Goal: Transaction & Acquisition: Purchase product/service

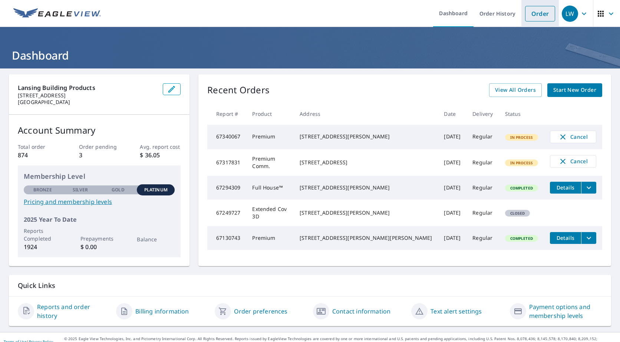
click at [537, 15] on link "Order" at bounding box center [540, 14] width 30 height 16
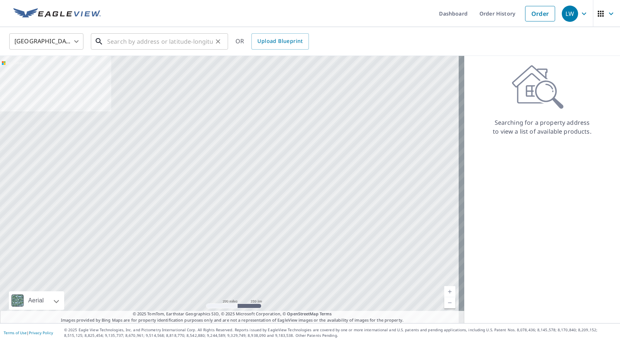
click at [156, 43] on input "text" at bounding box center [160, 41] width 106 height 21
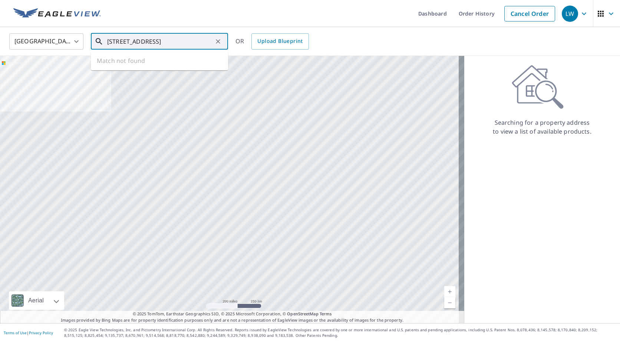
type input "[STREET_ADDRESS]"
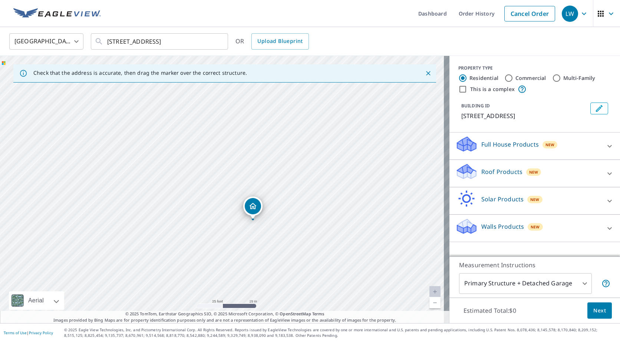
drag, startPoint x: 224, startPoint y: 163, endPoint x: 180, endPoint y: 210, distance: 64.5
click at [180, 210] on div "[STREET_ADDRESS]" at bounding box center [224, 190] width 449 height 268
drag, startPoint x: 227, startPoint y: 230, endPoint x: 233, endPoint y: 216, distance: 15.6
click at [233, 216] on div "[STREET_ADDRESS]" at bounding box center [224, 190] width 449 height 268
click at [511, 224] on p "Walls Products" at bounding box center [502, 226] width 43 height 9
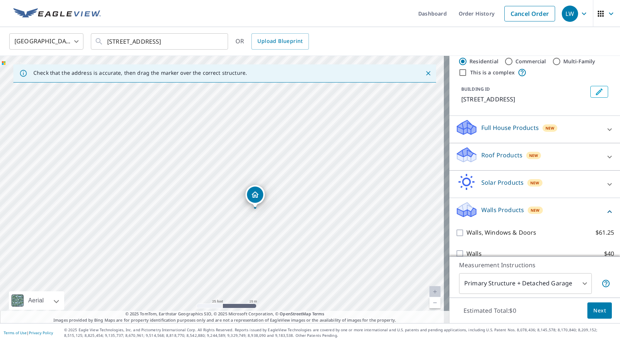
scroll to position [27, 0]
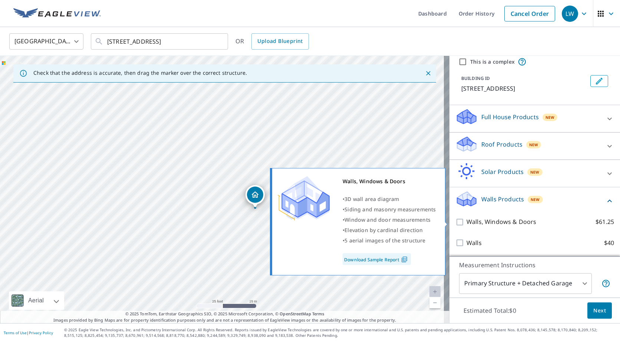
click at [488, 222] on p "Walls, Windows & Doors" at bounding box center [501, 222] width 70 height 9
click at [466, 222] on input "Walls, Windows & Doors $61.25" at bounding box center [460, 222] width 11 height 9
checkbox input "true"
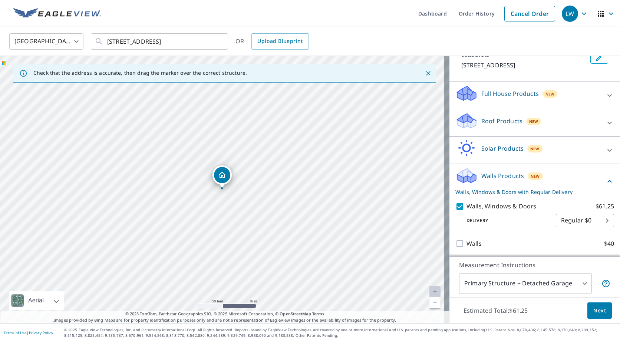
scroll to position [52, 0]
click at [595, 306] on span "Next" at bounding box center [599, 310] width 13 height 9
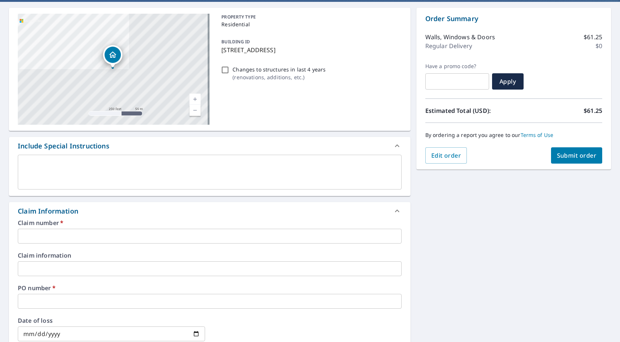
scroll to position [148, 0]
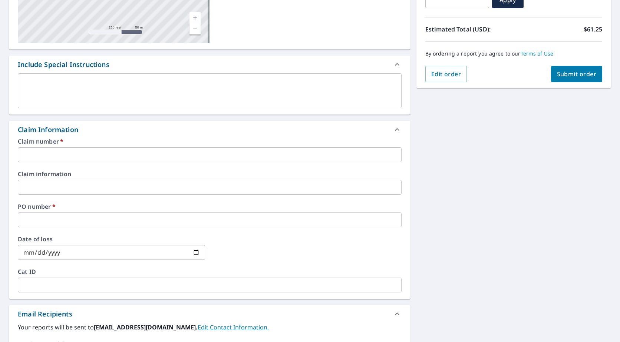
click at [66, 156] on input "text" at bounding box center [210, 154] width 384 height 15
paste input "210880237835"
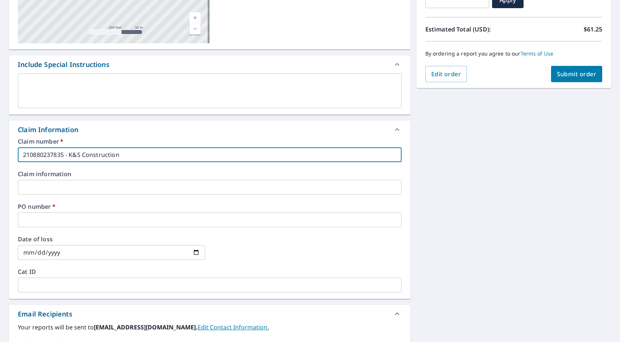
type input "210880237835 - K&S Construction"
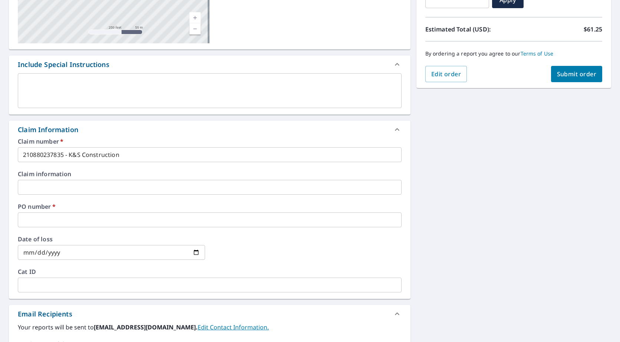
click at [67, 216] on input "text" at bounding box center [210, 220] width 384 height 15
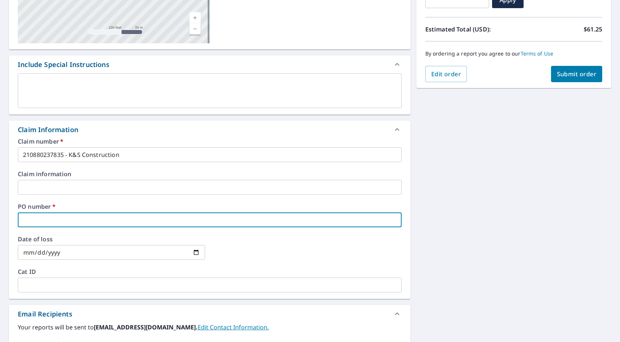
type input "[PERSON_NAME]"
click at [534, 244] on div "[STREET_ADDRESS] Aerial Road A standard road map Aerial A detailed look from ab…" at bounding box center [310, 192] width 620 height 544
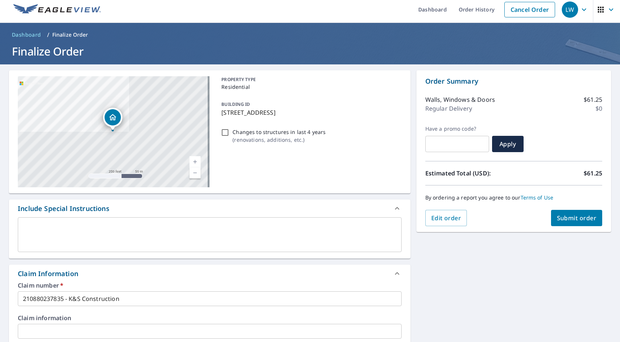
scroll to position [0, 0]
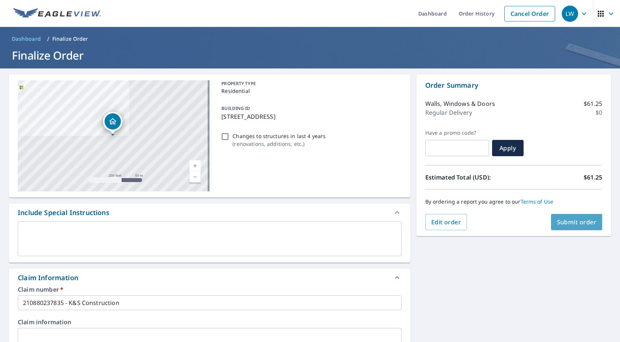
click at [588, 222] on span "Submit order" at bounding box center [577, 222] width 40 height 8
